Goal: Check status

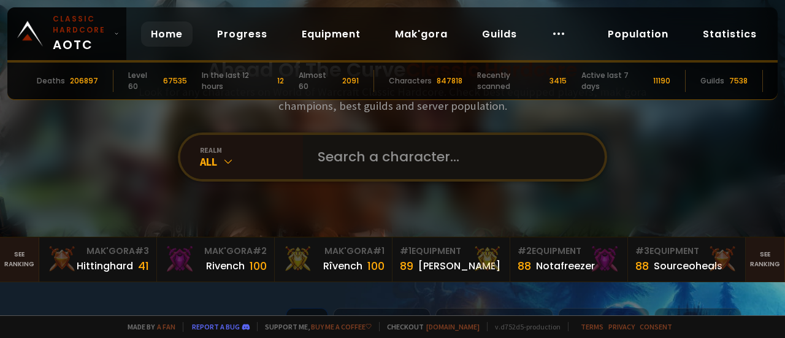
click at [446, 170] on input "text" at bounding box center [450, 157] width 280 height 44
click at [440, 160] on input "text" at bounding box center [450, 157] width 280 height 44
type input "szn"
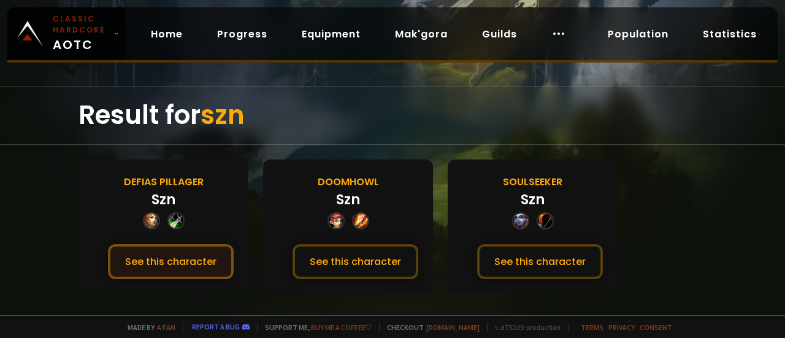
click at [173, 264] on button "See this character" at bounding box center [171, 261] width 126 height 35
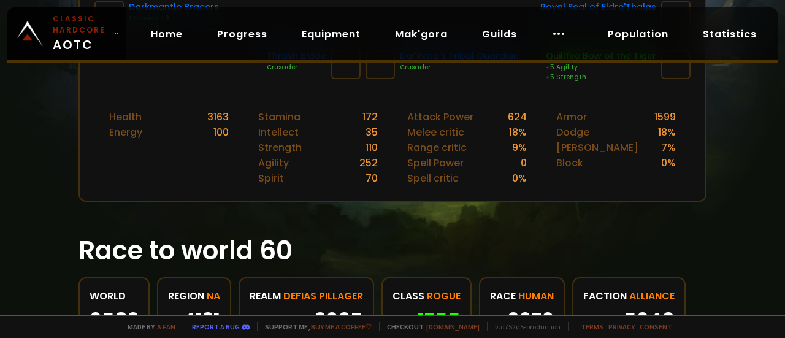
scroll to position [675, 0]
